Goal: Complete application form

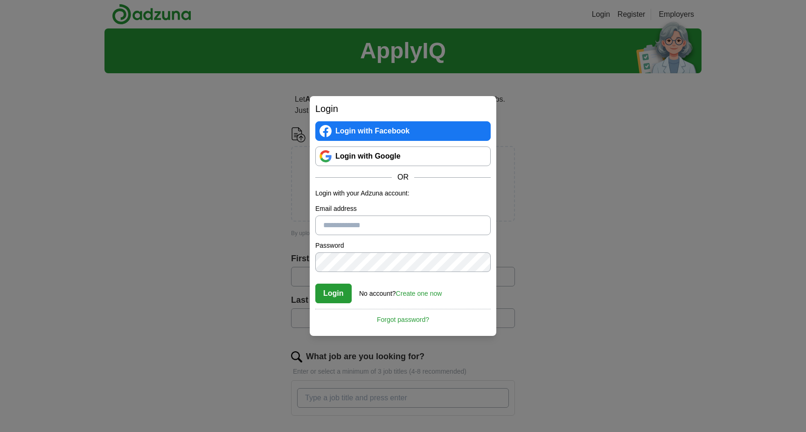
click at [392, 155] on link "Login with Google" at bounding box center [402, 157] width 175 height 20
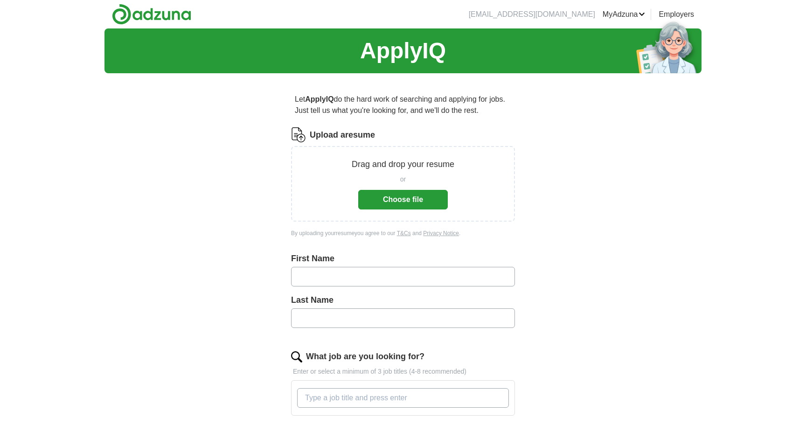
click at [446, 278] on input "text" at bounding box center [403, 277] width 224 height 20
type input "*******"
type input "********"
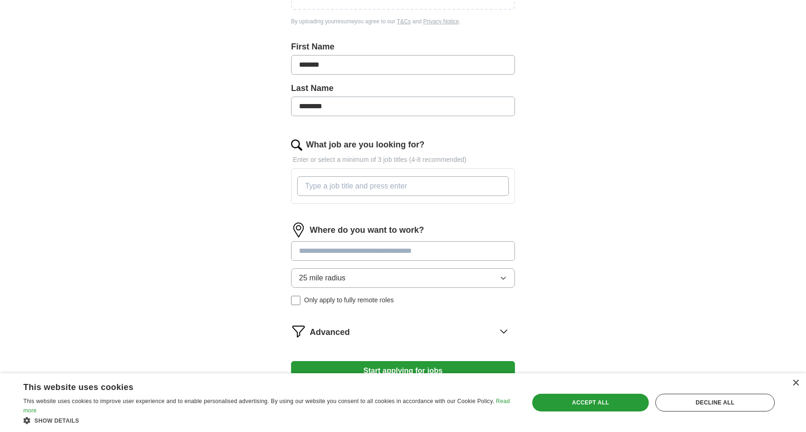
scroll to position [215, 0]
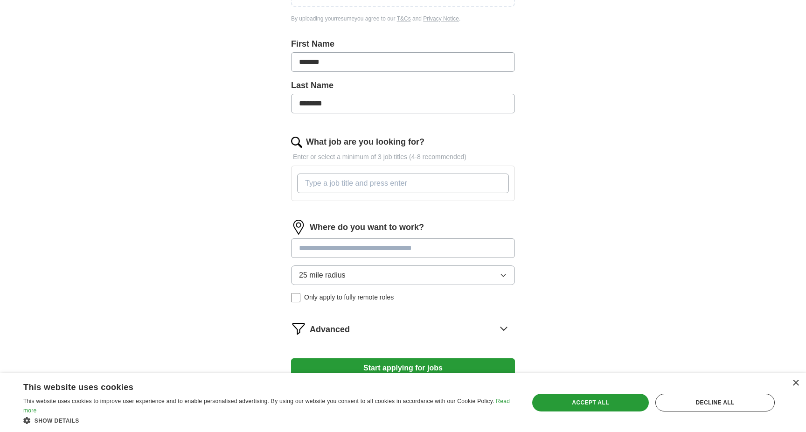
click at [352, 181] on input "What job are you looking for?" at bounding box center [403, 184] width 212 height 20
paste input "Entertainment Integration Manager"
type input "Entertainment Integration Manager"
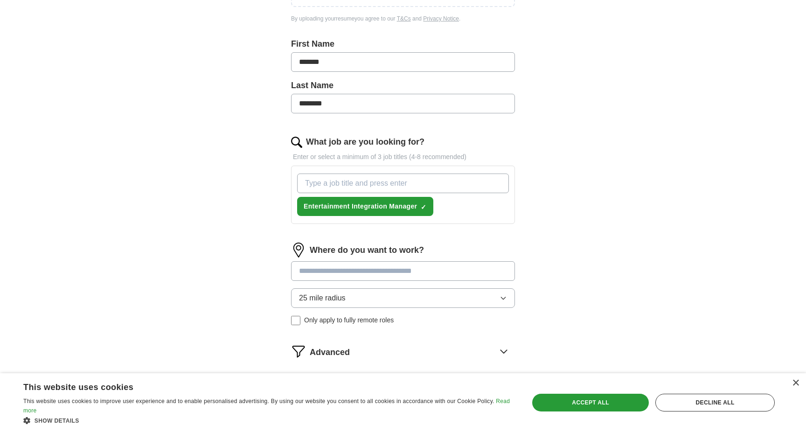
click at [416, 185] on input "What job are you looking for?" at bounding box center [403, 184] width 212 height 20
paste input "Media & Communications Manager"
type input "Media & Communications Manager"
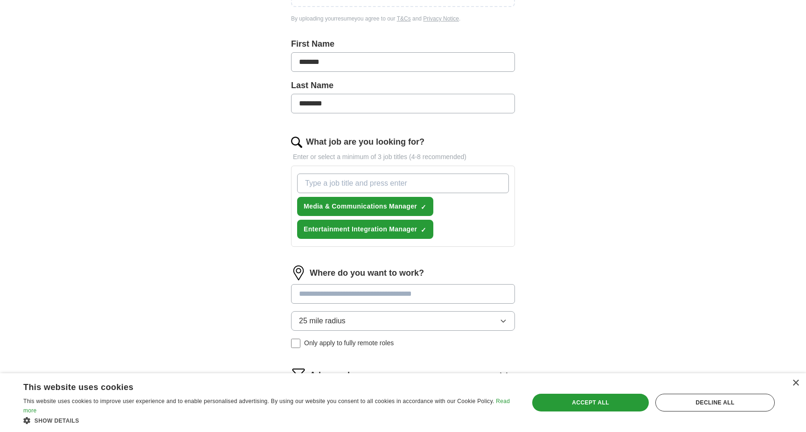
click at [405, 178] on input "What job are you looking for?" at bounding box center [403, 184] width 212 height 20
paste input "Guest Experience Manager"
type input "Guest Experience Manager"
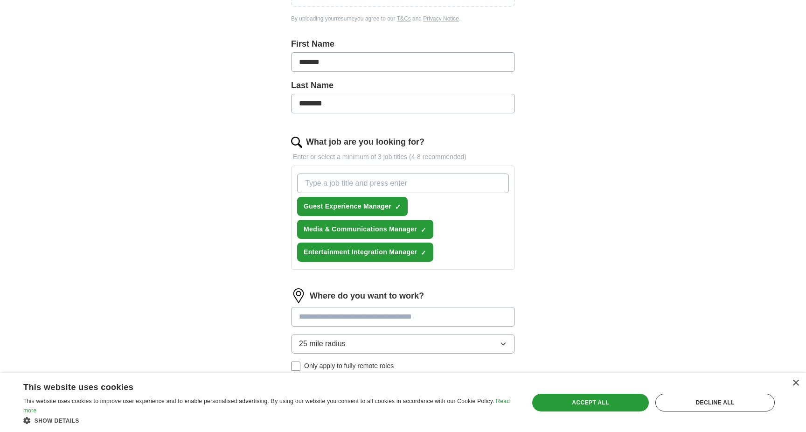
click at [394, 176] on input "What job are you looking for?" at bounding box center [403, 184] width 212 height 20
paste input "Event & Entertainment Manager"
type input "Event & Entertainment Manager"
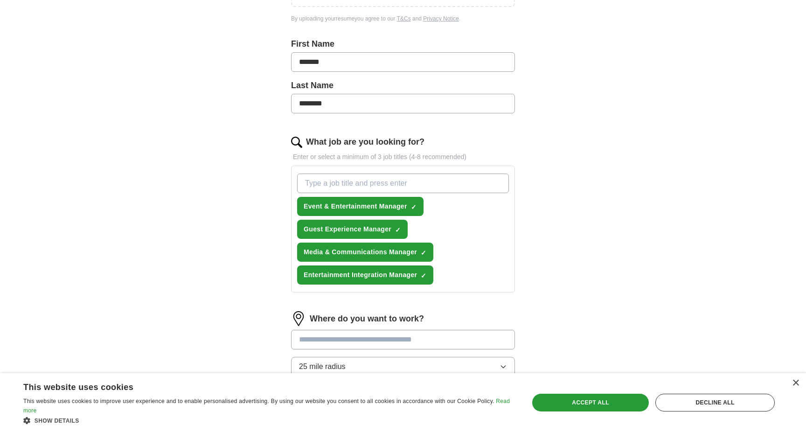
click at [422, 182] on input "What job are you looking for?" at bounding box center [403, 184] width 212 height 20
paste input "Digital Communications Specialist"
type input "Digital Communications Specialist"
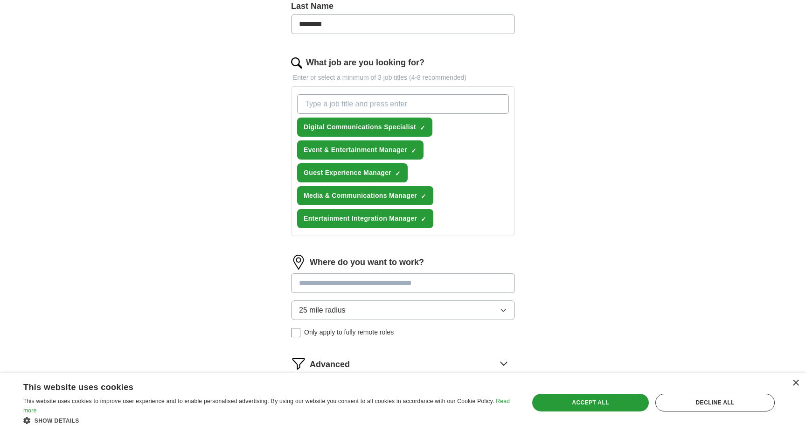
scroll to position [314, 0]
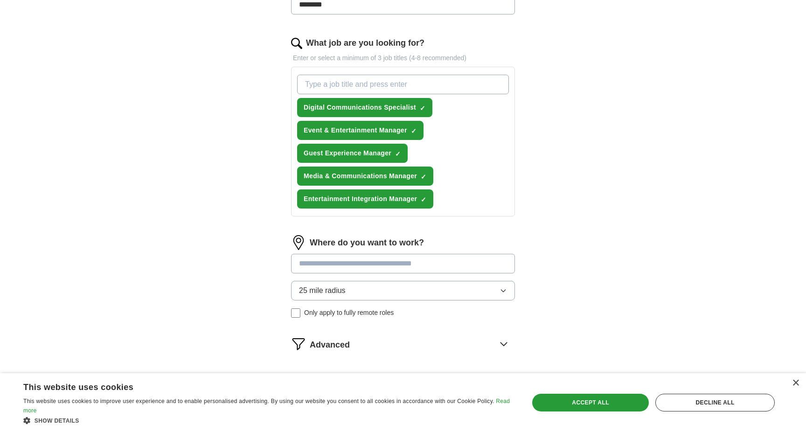
click at [384, 261] on input at bounding box center [403, 264] width 224 height 20
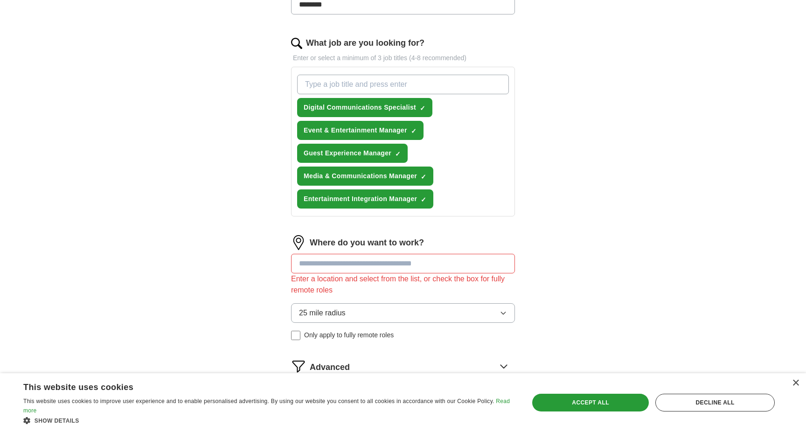
click at [331, 292] on div "Where do you want to work? Enter a location and select from the list, or check …" at bounding box center [403, 291] width 224 height 112
click at [362, 258] on input at bounding box center [403, 264] width 224 height 20
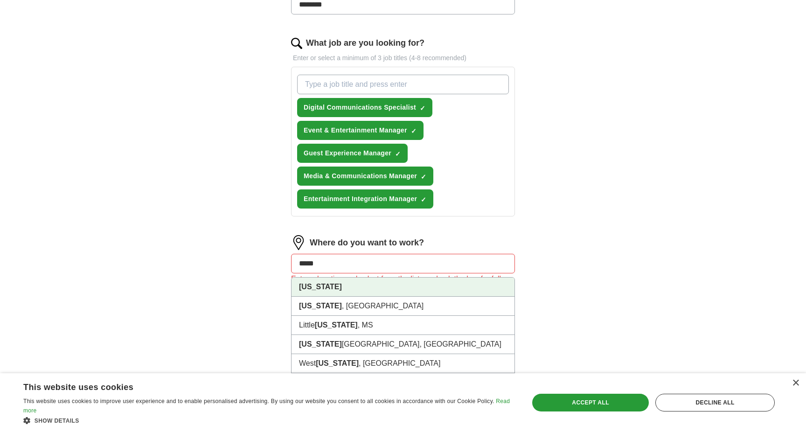
click at [366, 287] on li "[US_STATE]" at bounding box center [403, 287] width 223 height 19
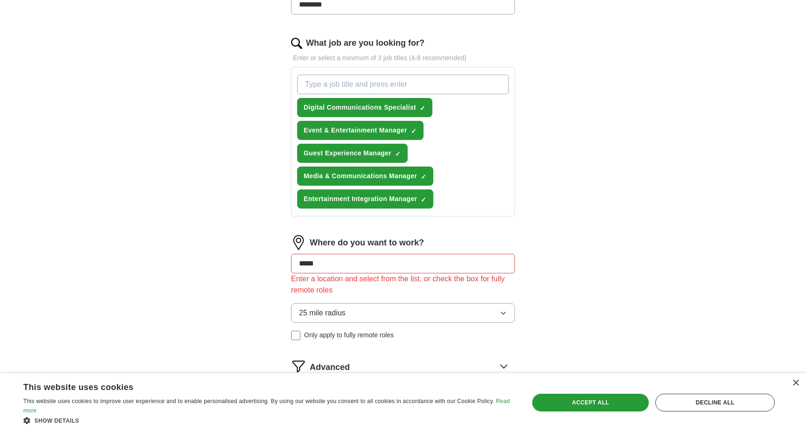
click at [331, 312] on span "25 mile radius" at bounding box center [322, 312] width 47 height 11
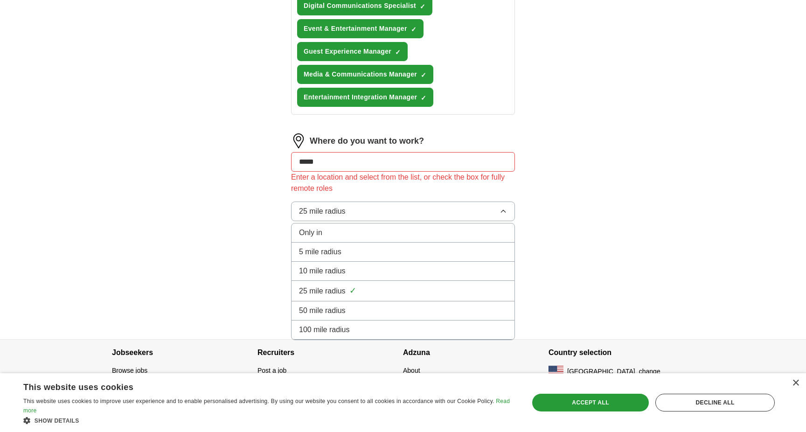
scroll to position [414, 0]
click at [331, 335] on span "100 mile radius" at bounding box center [324, 330] width 51 height 11
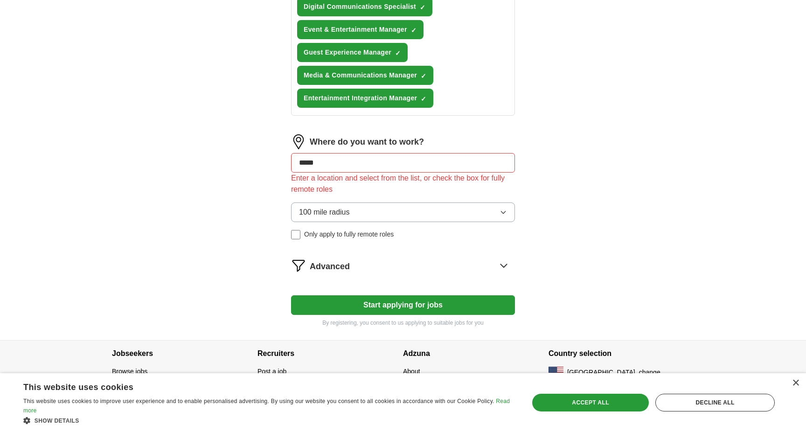
click at [505, 265] on icon at bounding box center [503, 265] width 15 height 15
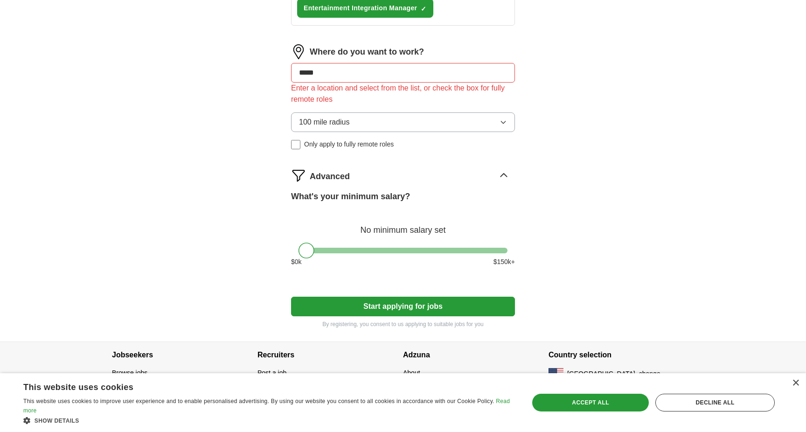
scroll to position [508, 0]
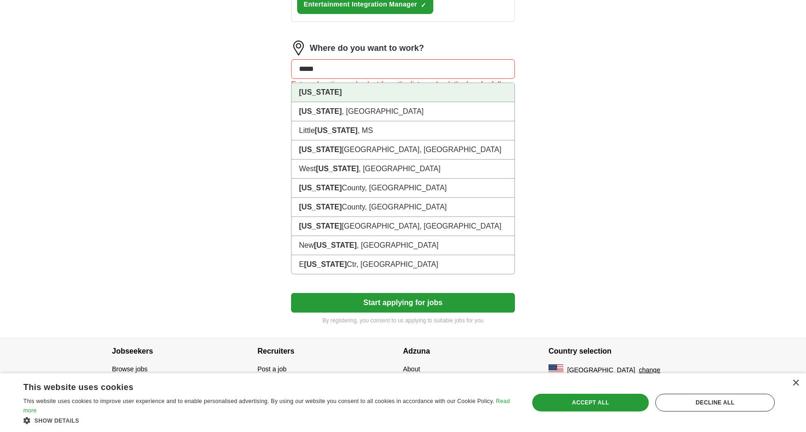
click at [445, 71] on input "*****" at bounding box center [403, 69] width 224 height 20
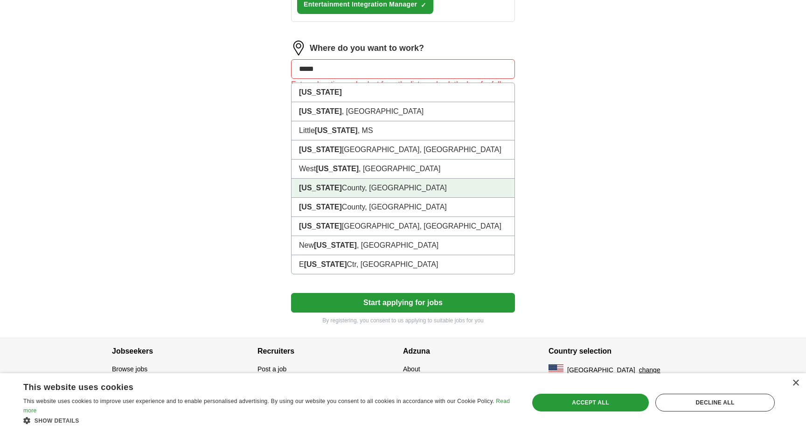
scroll to position [508, 0]
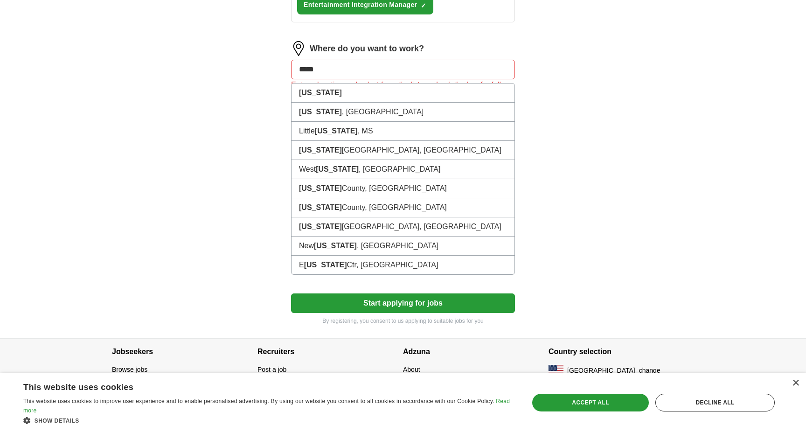
click at [356, 70] on input "*****" at bounding box center [403, 70] width 224 height 20
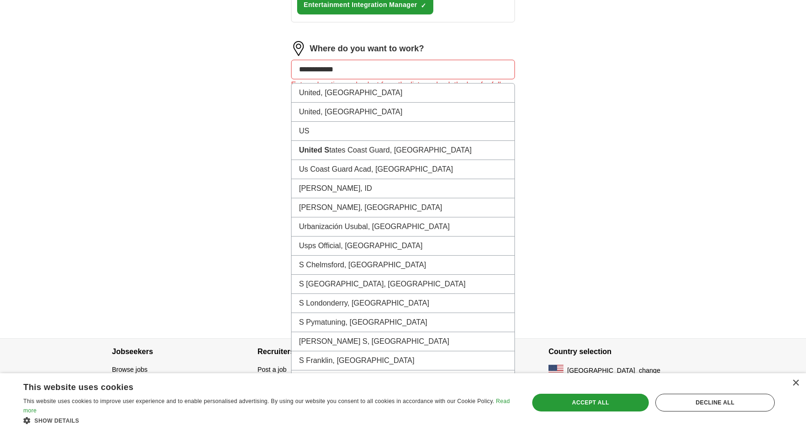
type input "**********"
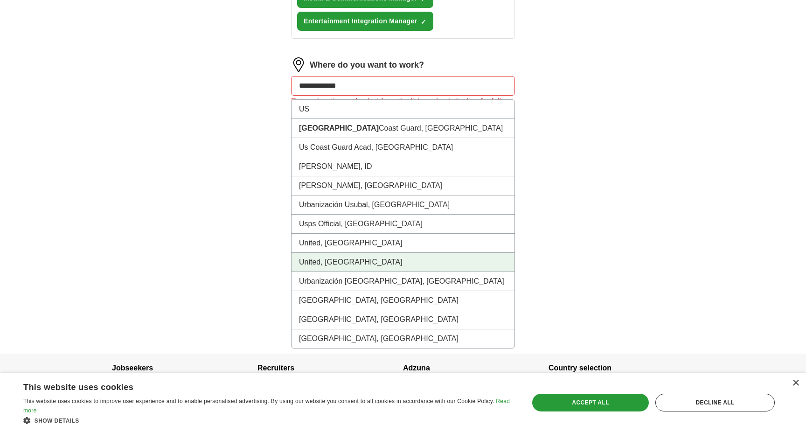
scroll to position [489, 0]
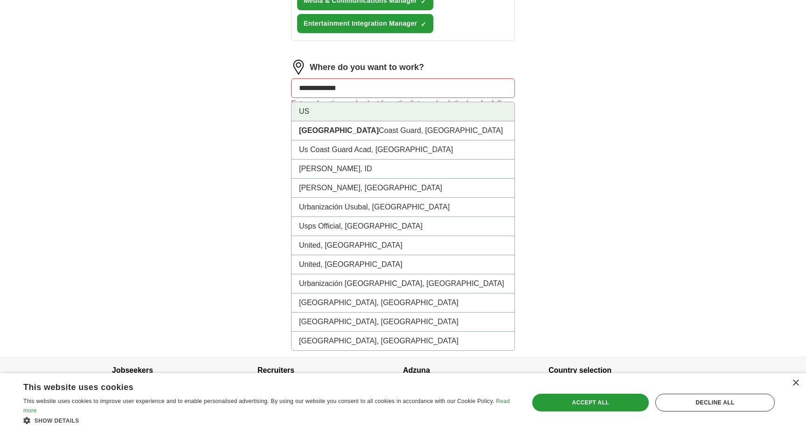
click at [357, 112] on li "US" at bounding box center [403, 111] width 223 height 19
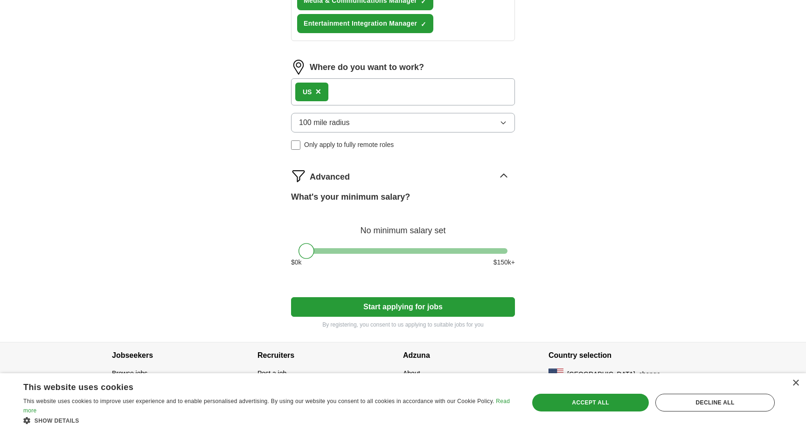
scroll to position [493, 0]
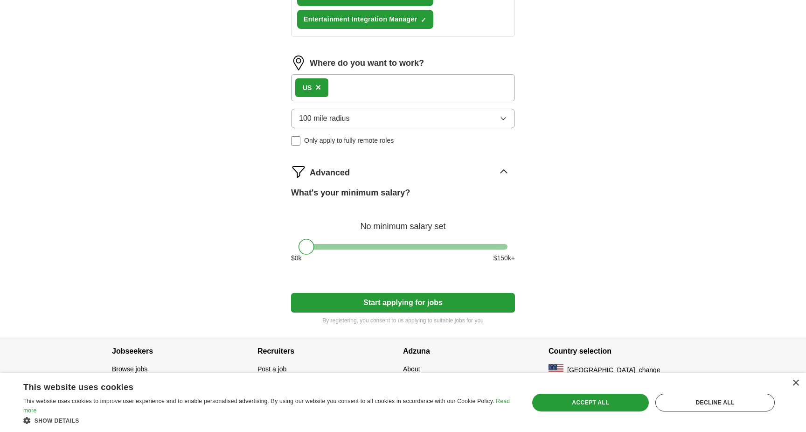
click at [362, 255] on div "$ 0 k $ 150 k+" at bounding box center [403, 258] width 224 height 10
click at [363, 251] on div "What's your minimum salary? No minimum salary set $ 0 k $ 150 k+" at bounding box center [403, 229] width 224 height 84
click at [371, 246] on div at bounding box center [403, 247] width 209 height 6
drag, startPoint x: 371, startPoint y: 246, endPoint x: 357, endPoint y: 248, distance: 14.1
click at [357, 248] on div at bounding box center [356, 247] width 16 height 16
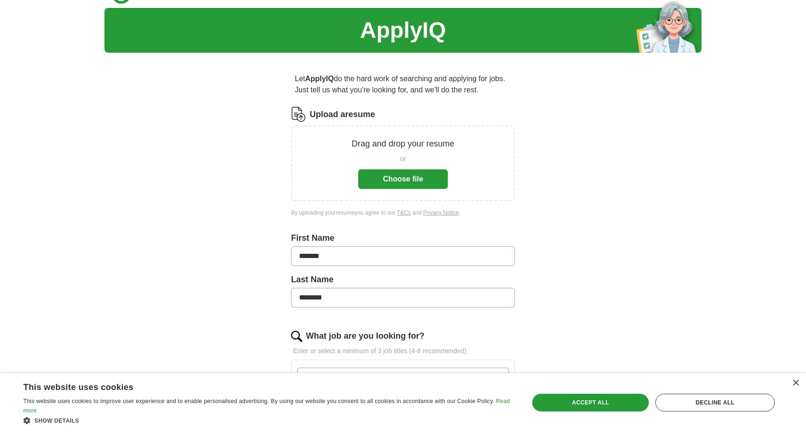
scroll to position [19, 0]
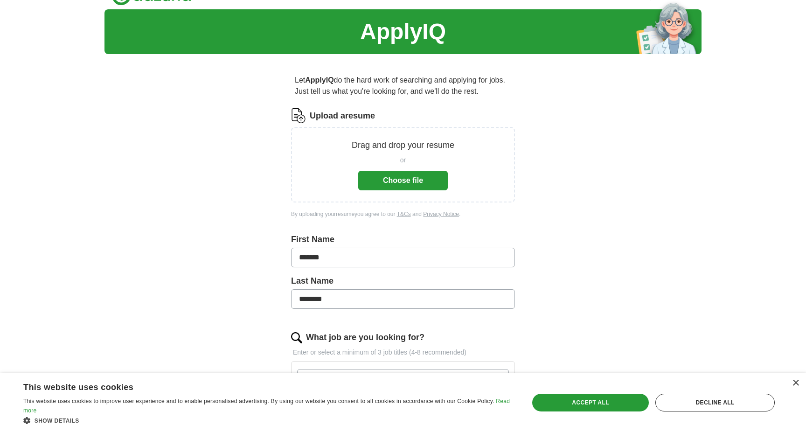
click at [424, 188] on button "Choose file" at bounding box center [403, 181] width 90 height 20
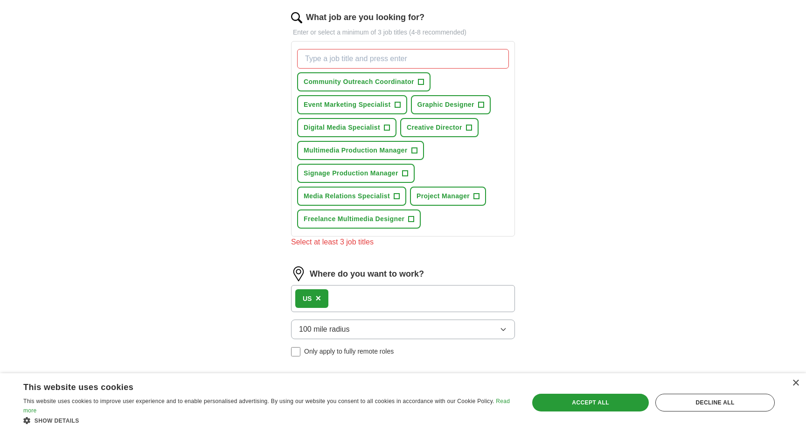
scroll to position [304, 0]
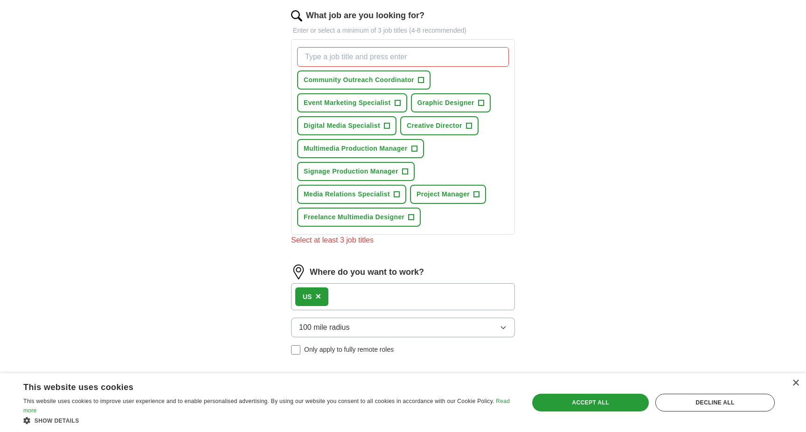
click at [430, 218] on div "Community Outreach Coordinator + Event Marketing Specialist + Graphic Designer …" at bounding box center [403, 136] width 216 height 187
click at [436, 76] on div "Community Outreach Coordinator + Event Marketing Specialist + Graphic Designer …" at bounding box center [403, 136] width 216 height 187
click at [467, 126] on span "+" at bounding box center [469, 125] width 6 height 7
click at [423, 77] on span "+" at bounding box center [421, 80] width 6 height 7
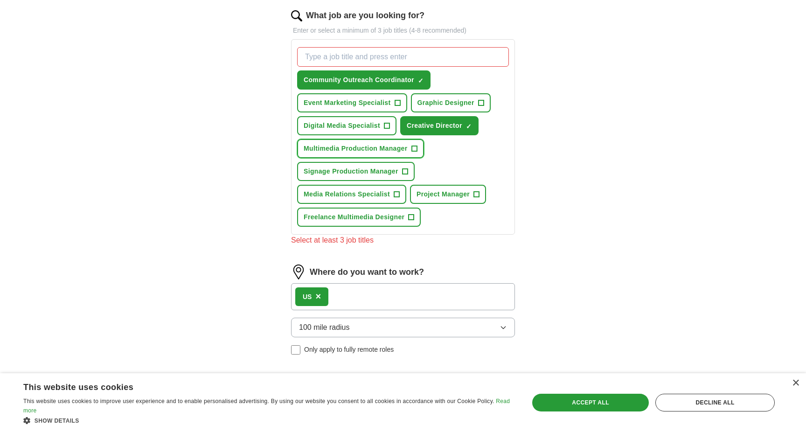
click at [416, 147] on span "+" at bounding box center [415, 148] width 6 height 7
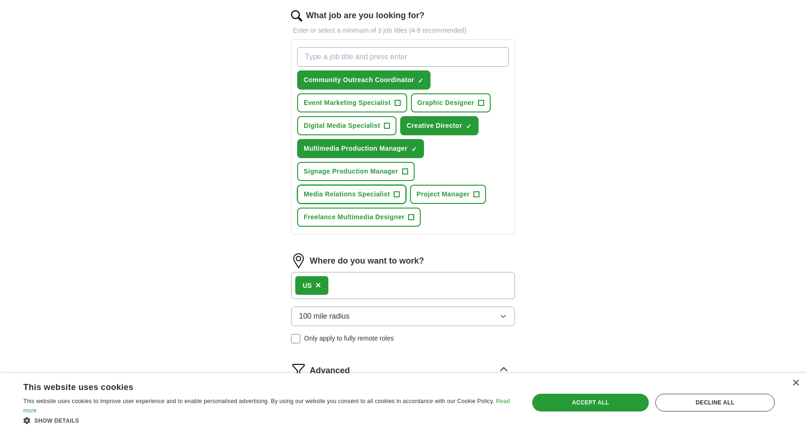
click at [398, 194] on span "+" at bounding box center [397, 194] width 6 height 7
click at [478, 194] on span "+" at bounding box center [477, 194] width 6 height 7
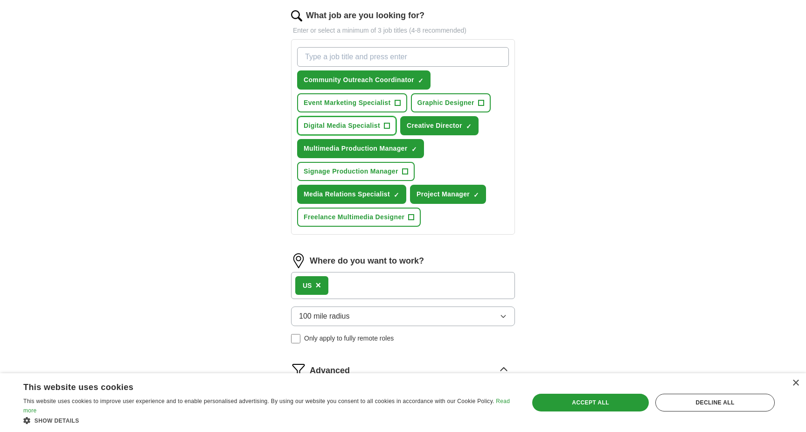
click at [387, 127] on span "+" at bounding box center [387, 125] width 6 height 7
click at [402, 101] on button "Event Marketing Specialist +" at bounding box center [352, 102] width 110 height 19
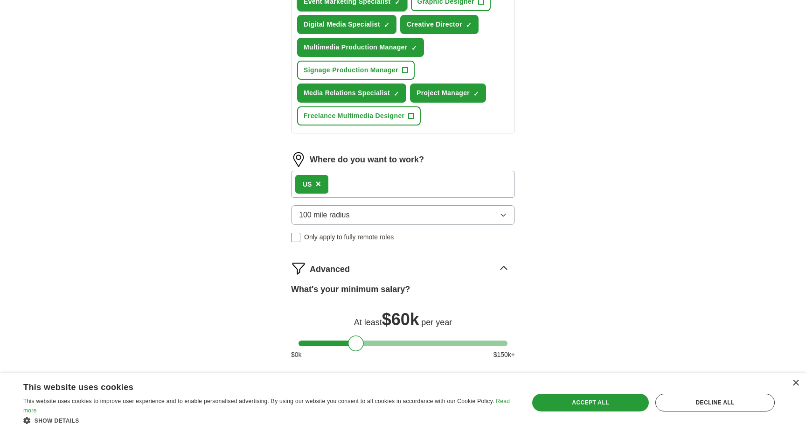
scroll to position [405, 0]
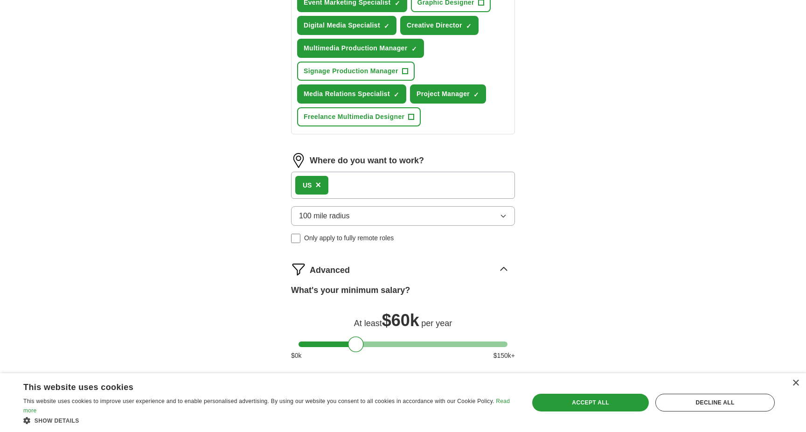
click at [415, 187] on div "US ×" at bounding box center [403, 185] width 224 height 27
click at [383, 185] on div "US ×" at bounding box center [403, 185] width 224 height 27
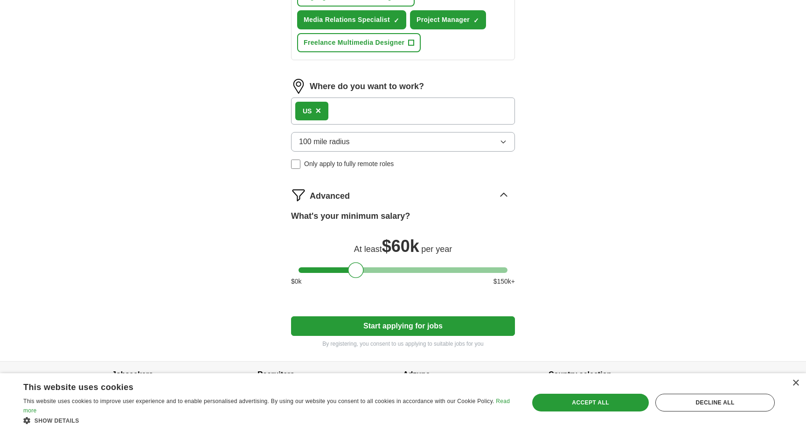
scroll to position [502, 0]
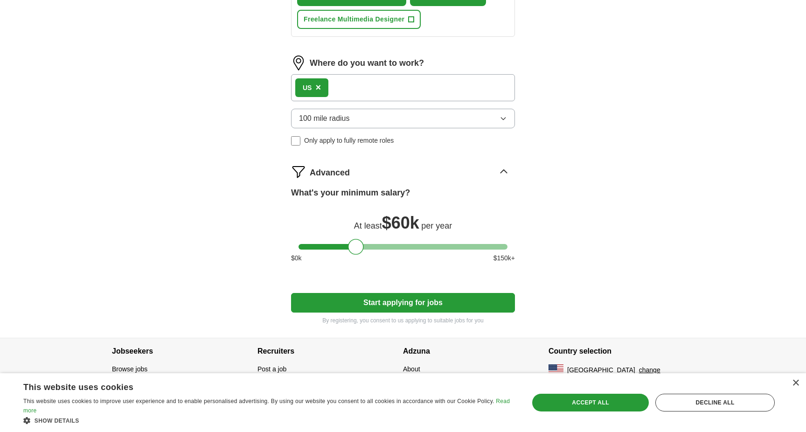
click at [367, 305] on button "Start applying for jobs" at bounding box center [403, 303] width 224 height 20
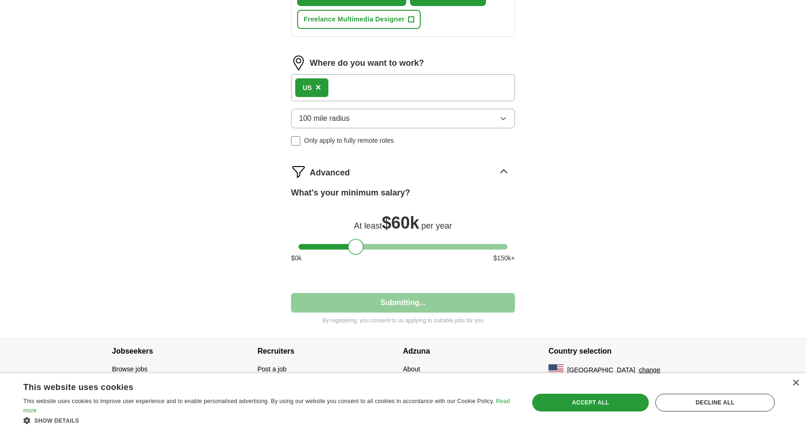
select select "**"
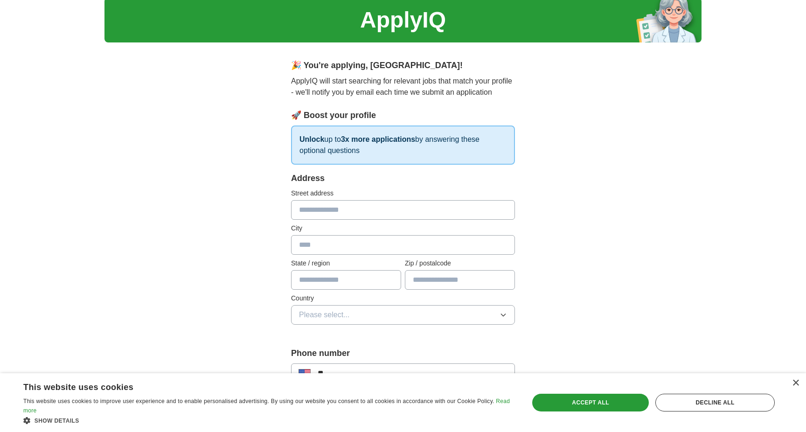
scroll to position [31, 0]
click at [450, 213] on input "text" at bounding box center [403, 210] width 224 height 20
type input "**********"
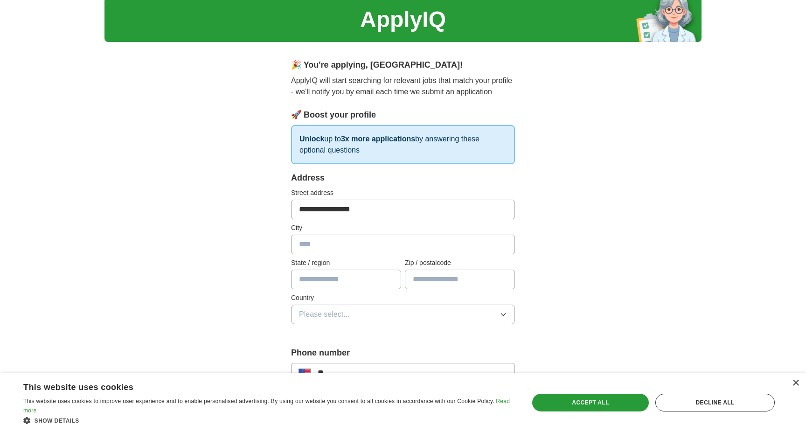
type input "*******"
type input "**"
type input "*****"
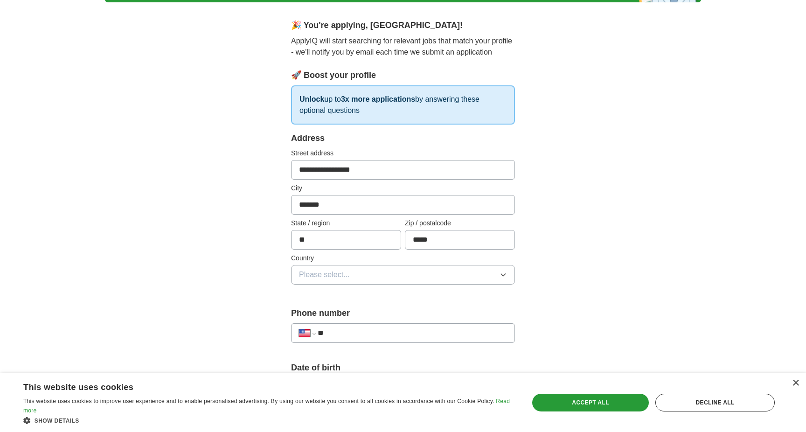
scroll to position [70, 0]
click at [374, 272] on button "Please select..." at bounding box center [403, 275] width 224 height 20
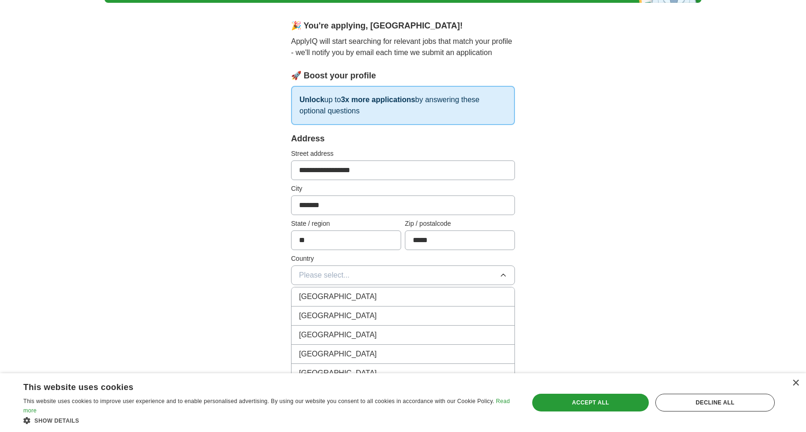
click at [358, 311] on div "[GEOGRAPHIC_DATA]" at bounding box center [403, 315] width 208 height 11
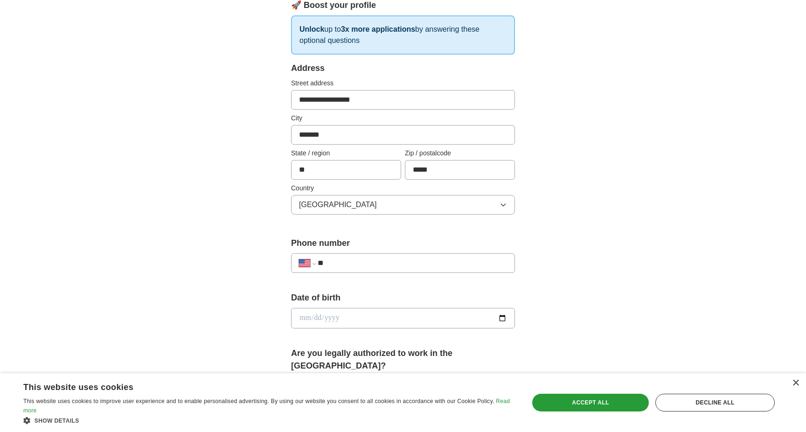
scroll to position [189, 0]
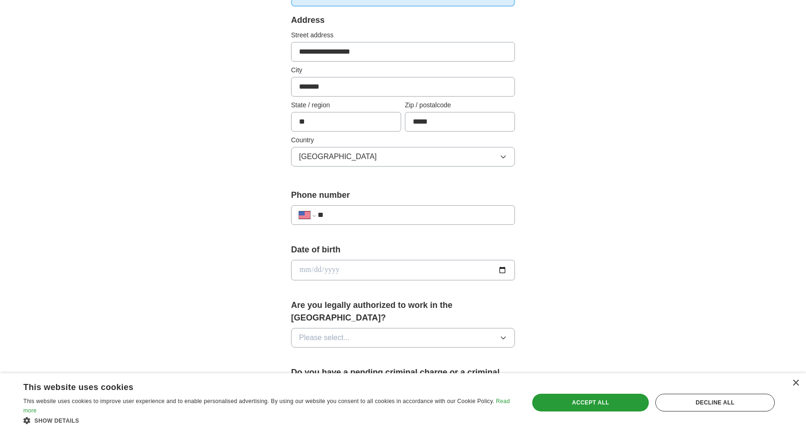
click at [475, 213] on input "**" at bounding box center [412, 214] width 189 height 11
type input "**********"
click at [460, 268] on input "date" at bounding box center [403, 270] width 224 height 21
type input "**********"
click at [452, 328] on button "Please select..." at bounding box center [403, 338] width 224 height 20
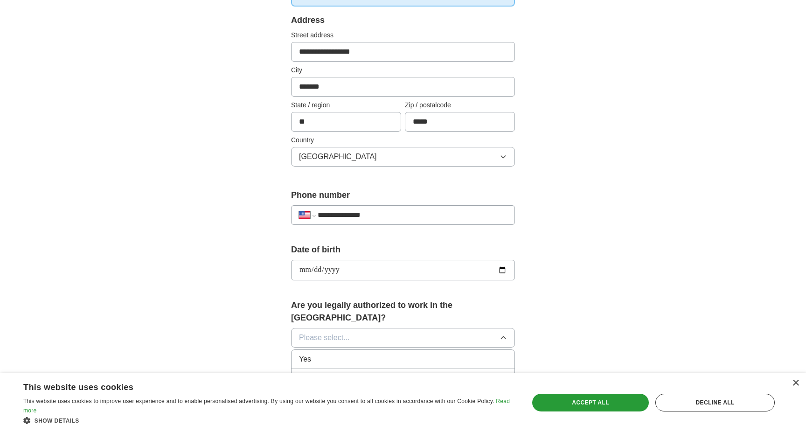
click at [429, 354] on div "Yes" at bounding box center [403, 359] width 208 height 11
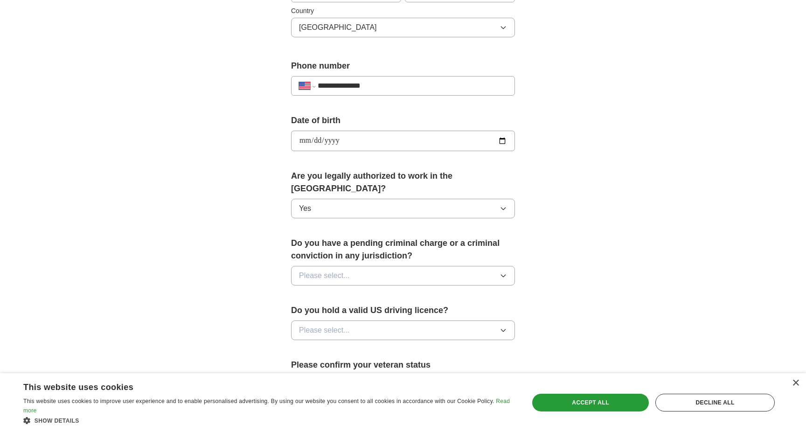
scroll to position [360, 0]
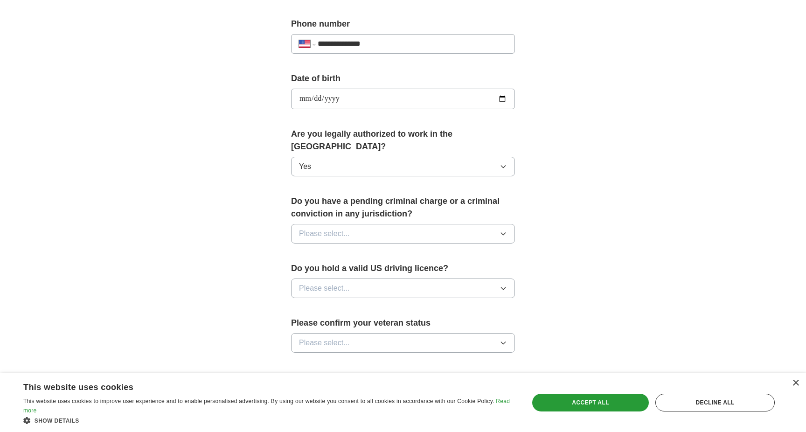
click at [509, 224] on button "Please select..." at bounding box center [403, 234] width 224 height 20
click at [460, 269] on div "No" at bounding box center [403, 274] width 208 height 11
click at [493, 282] on button "Please select..." at bounding box center [403, 289] width 224 height 20
click at [464, 304] on div "Yes" at bounding box center [403, 309] width 208 height 11
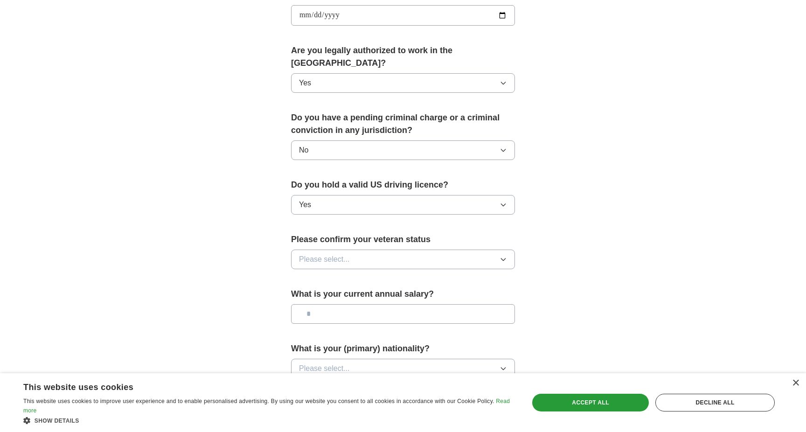
scroll to position [445, 0]
click at [496, 248] on button "Please select..." at bounding box center [403, 258] width 224 height 20
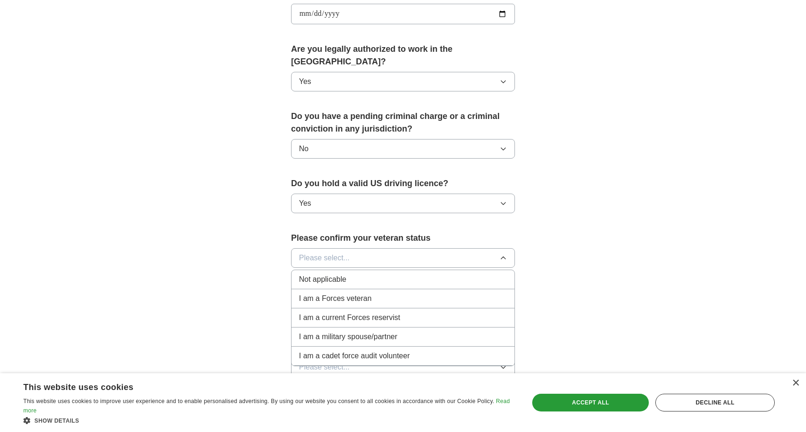
click at [478, 274] on div "Not applicable" at bounding box center [403, 279] width 208 height 11
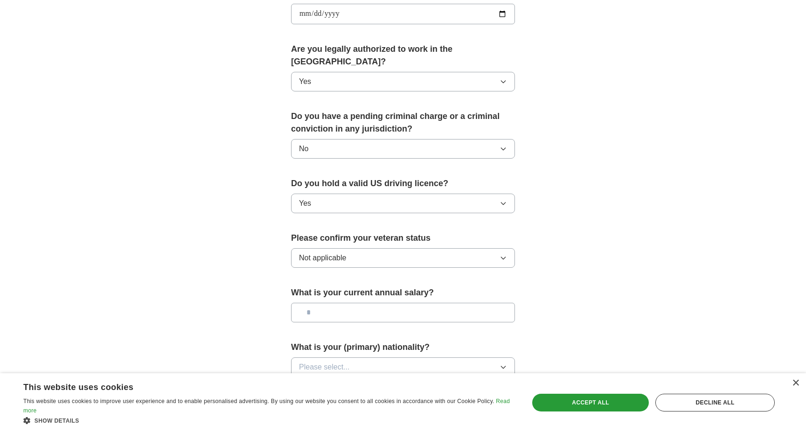
click at [485, 303] on input "text" at bounding box center [403, 313] width 224 height 20
type input "*******"
click at [358, 357] on button "Please select..." at bounding box center [403, 367] width 224 height 20
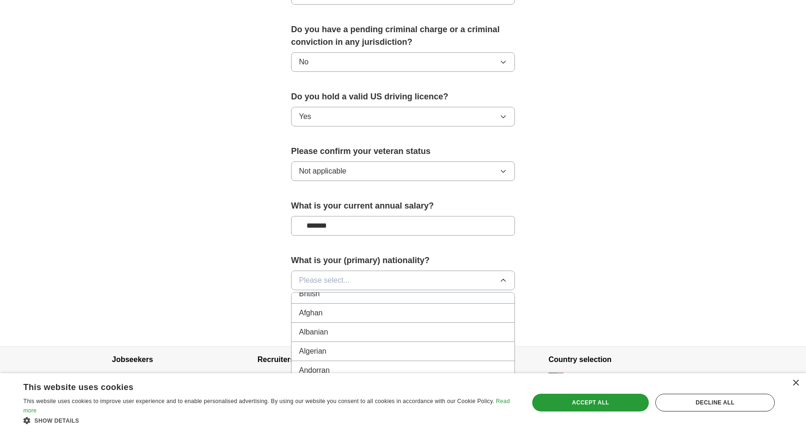
scroll to position [0, 0]
click at [366, 296] on div "American" at bounding box center [403, 301] width 208 height 11
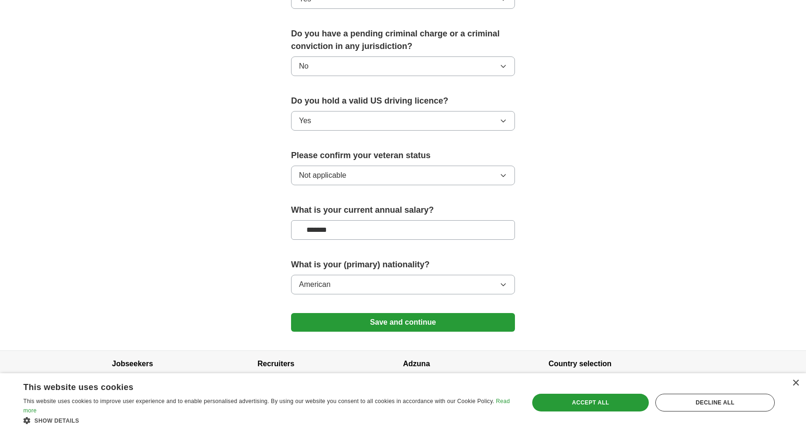
click at [354, 313] on button "Save and continue" at bounding box center [403, 322] width 224 height 19
